Goal: Task Accomplishment & Management: Manage account settings

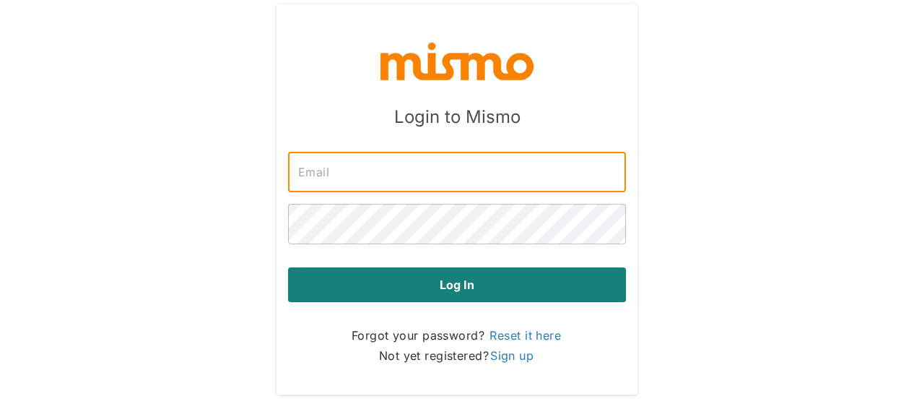
click at [349, 176] on input "text" at bounding box center [457, 172] width 338 height 40
type input "[PERSON_NAME][EMAIL_ADDRESS][DOMAIN_NAME]"
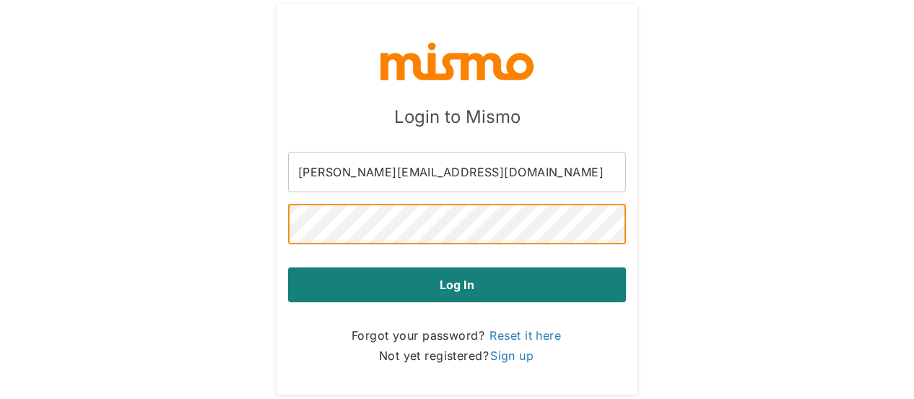
click at [288, 267] on button "Log in" at bounding box center [457, 284] width 338 height 35
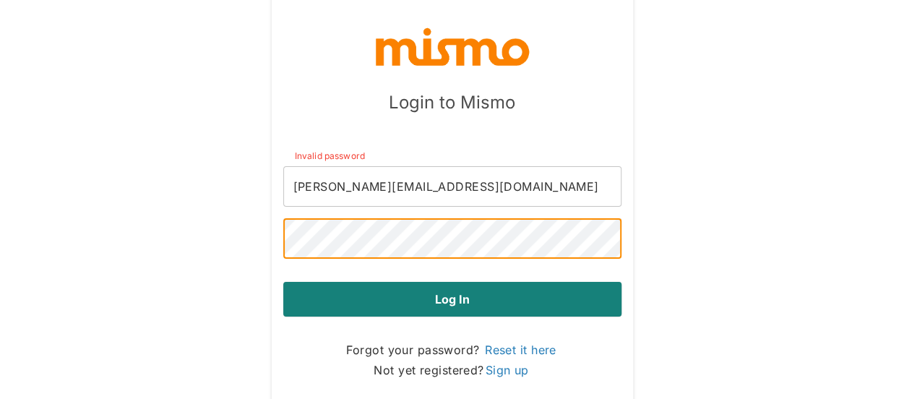
click at [283, 282] on button "Log in" at bounding box center [452, 299] width 338 height 35
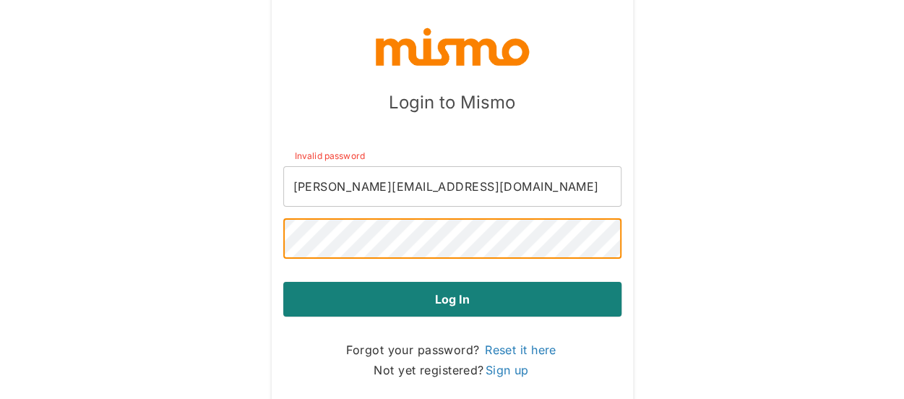
click at [283, 282] on button "Log in" at bounding box center [452, 299] width 338 height 35
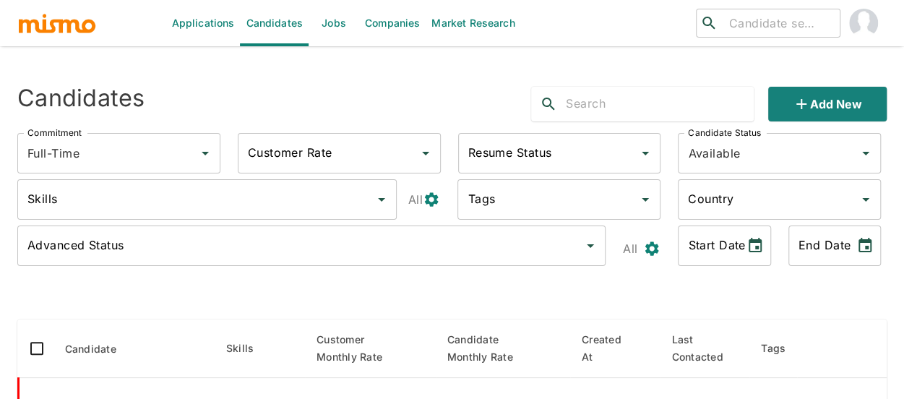
click at [337, 21] on link "Jobs" at bounding box center [333, 23] width 51 height 46
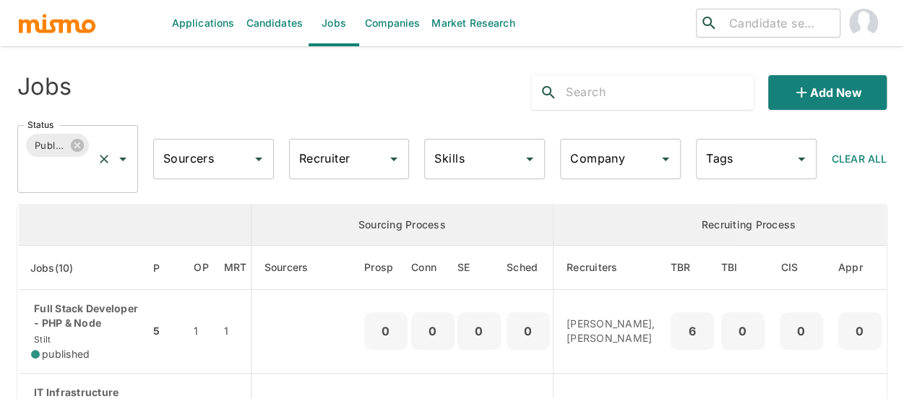
click at [118, 164] on icon "Open" at bounding box center [122, 158] width 17 height 17
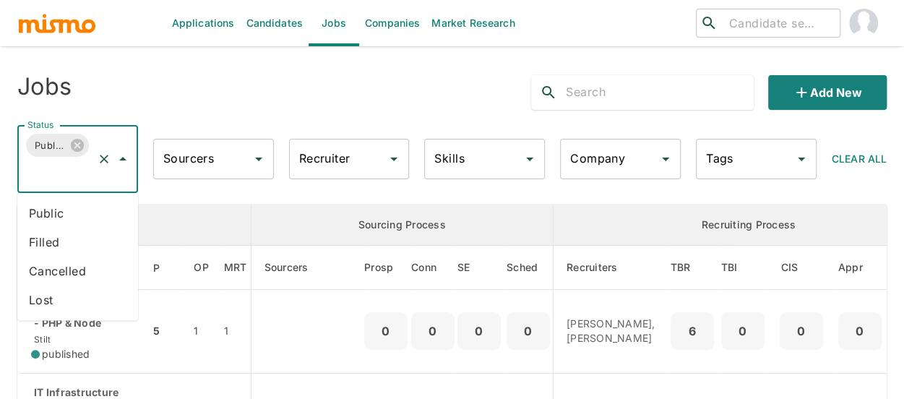
click at [88, 215] on li "Public" at bounding box center [77, 213] width 121 height 29
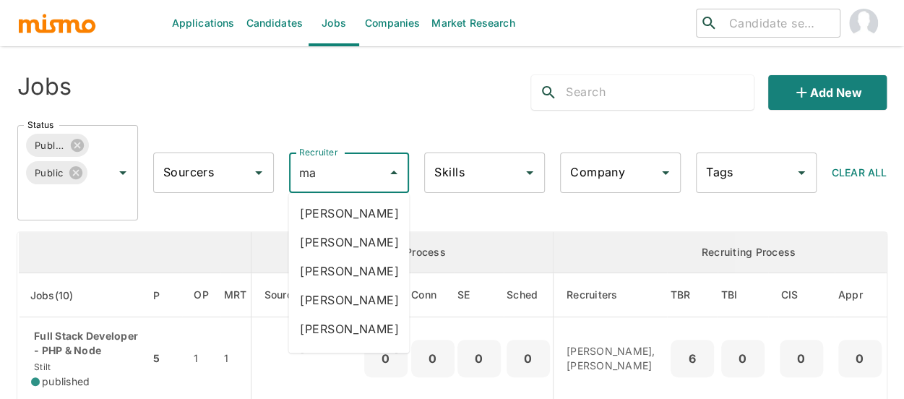
type input "mai"
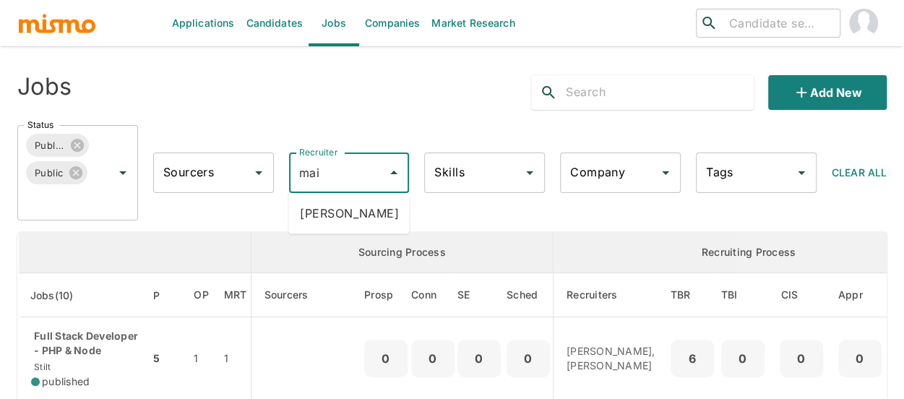
click at [345, 206] on li "[PERSON_NAME]" at bounding box center [348, 213] width 121 height 29
